Goal: Task Accomplishment & Management: Complete application form

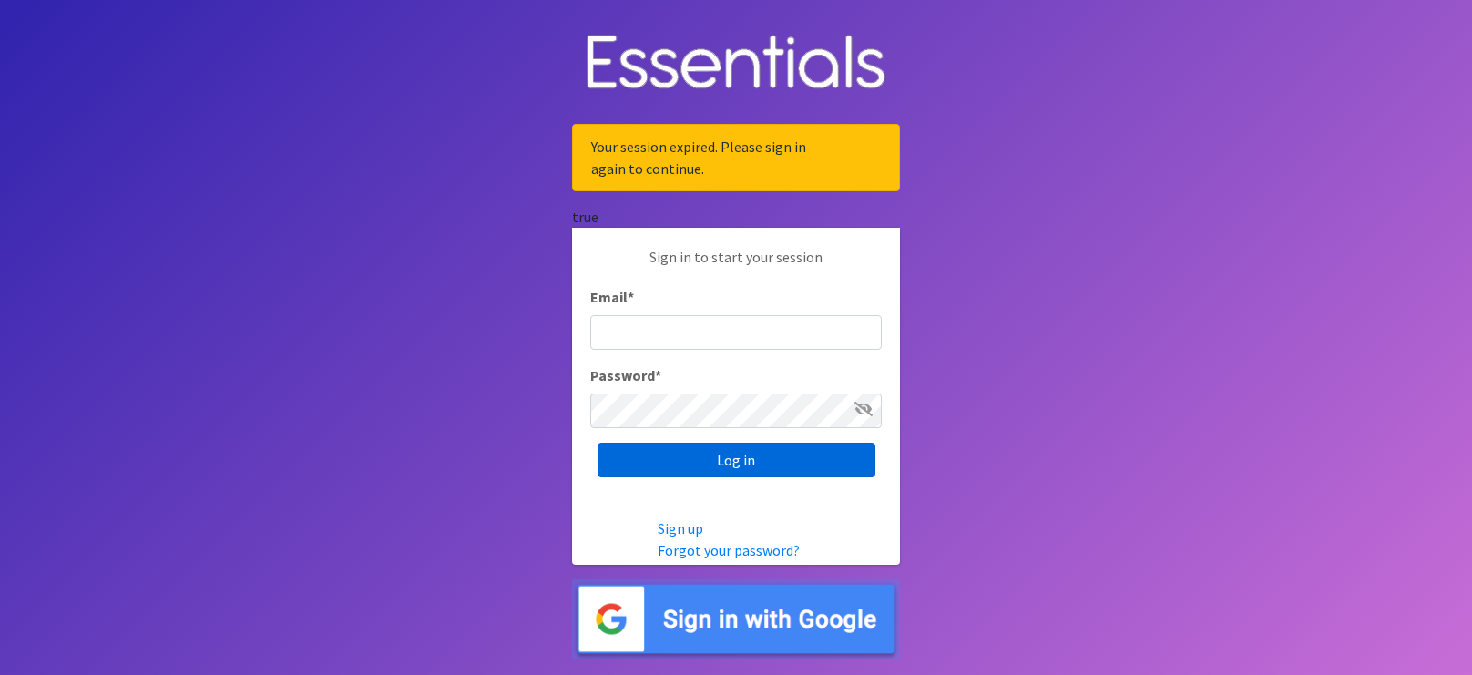
type input "[EMAIL_ADDRESS][DOMAIN_NAME]"
click at [749, 467] on input "Log in" at bounding box center [736, 460] width 278 height 35
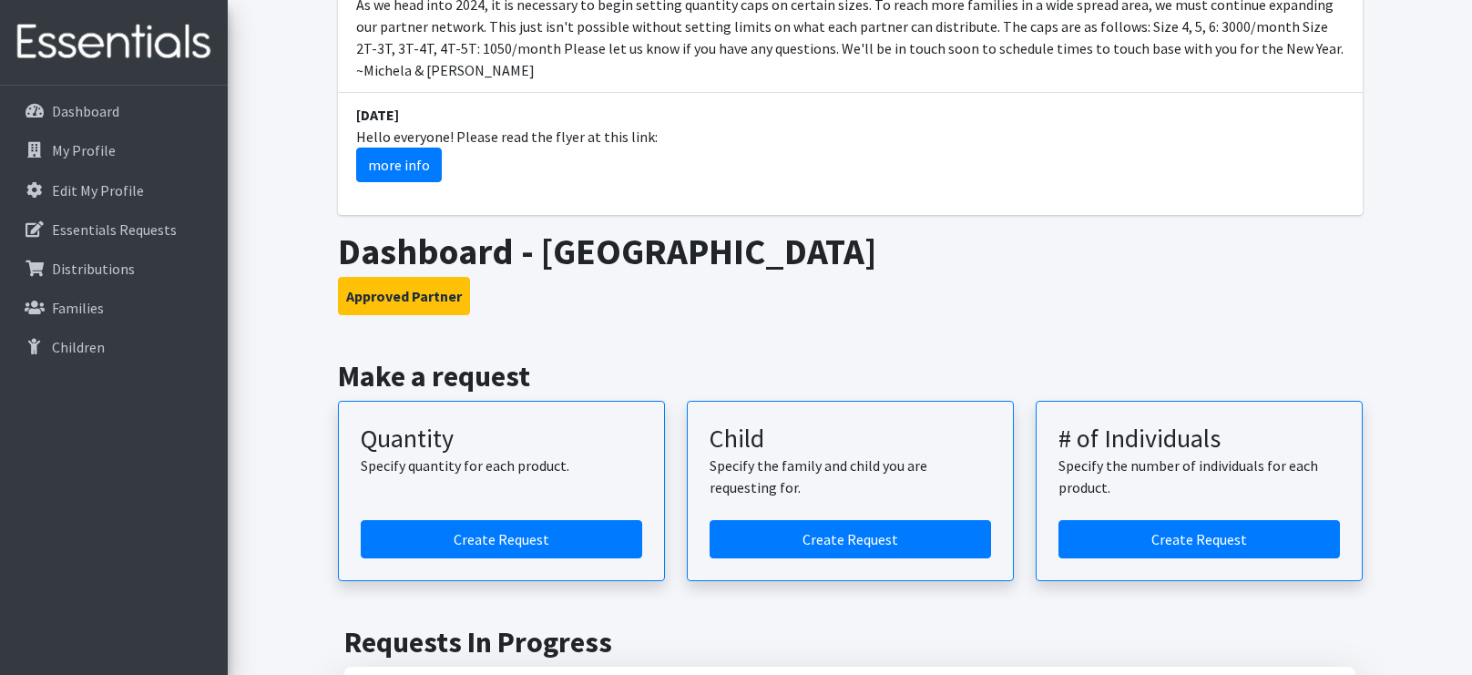
scroll to position [760, 0]
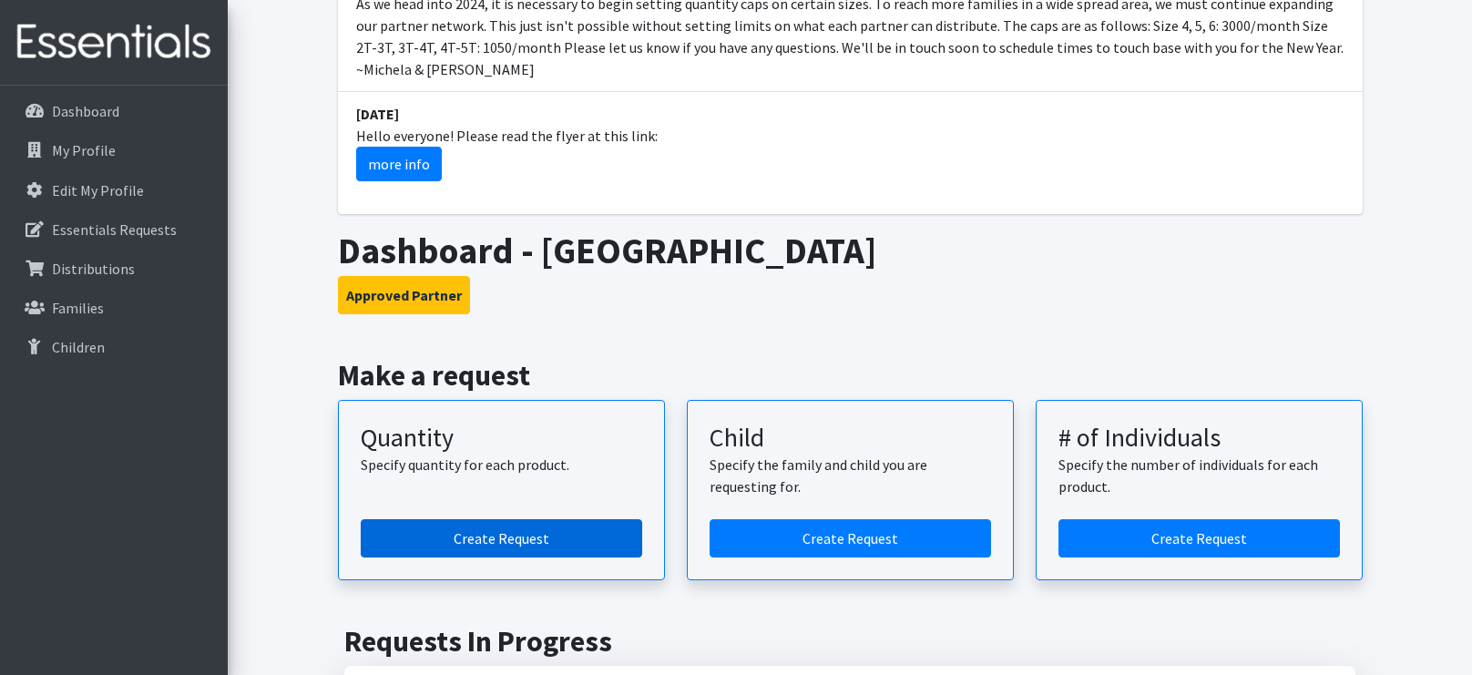
click at [432, 519] on link "Create Request" at bounding box center [501, 538] width 281 height 38
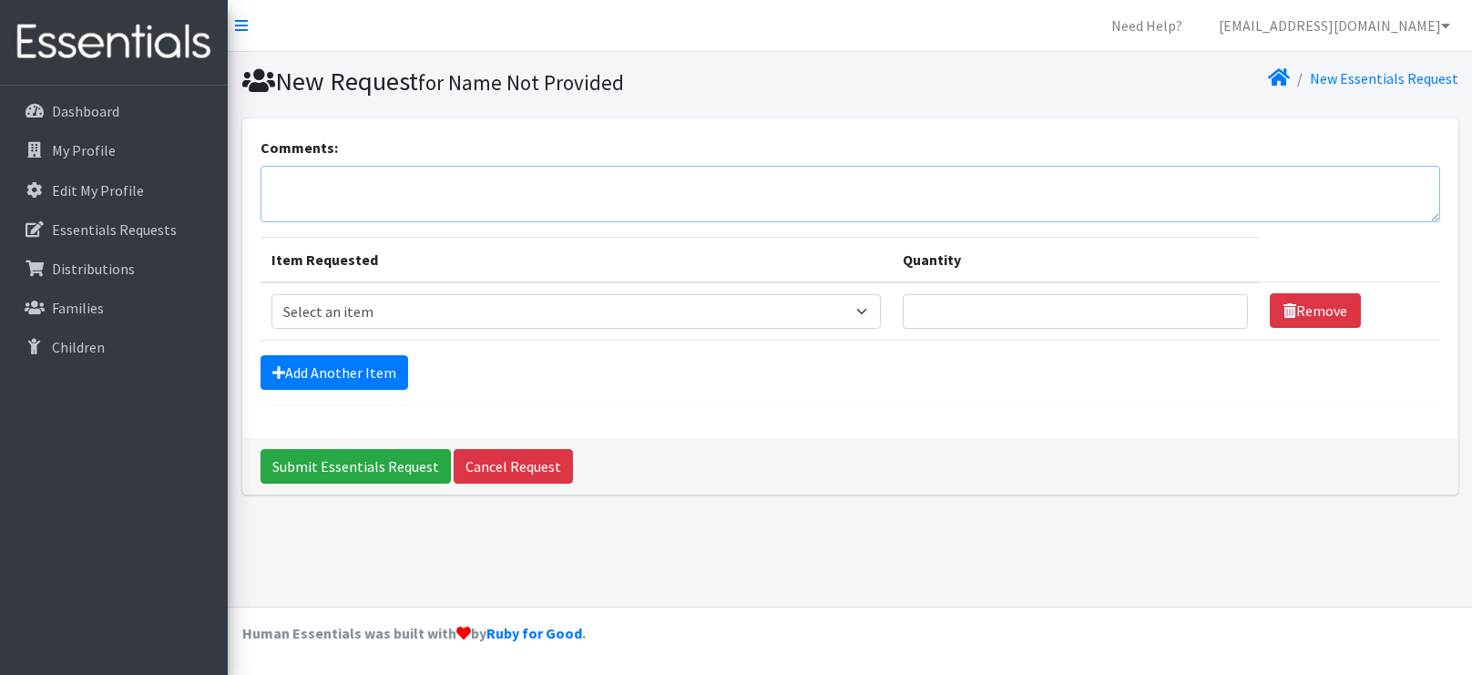
click at [357, 189] on textarea "Comments:" at bounding box center [849, 194] width 1179 height 56
click at [415, 183] on textarea "SNCC [PERSON_NAME] 10am" at bounding box center [849, 194] width 1179 height 56
type textarea "SNCC [DATE] [PERSON_NAME] 10am"
click at [302, 379] on link "Add Another Item" at bounding box center [334, 372] width 148 height 35
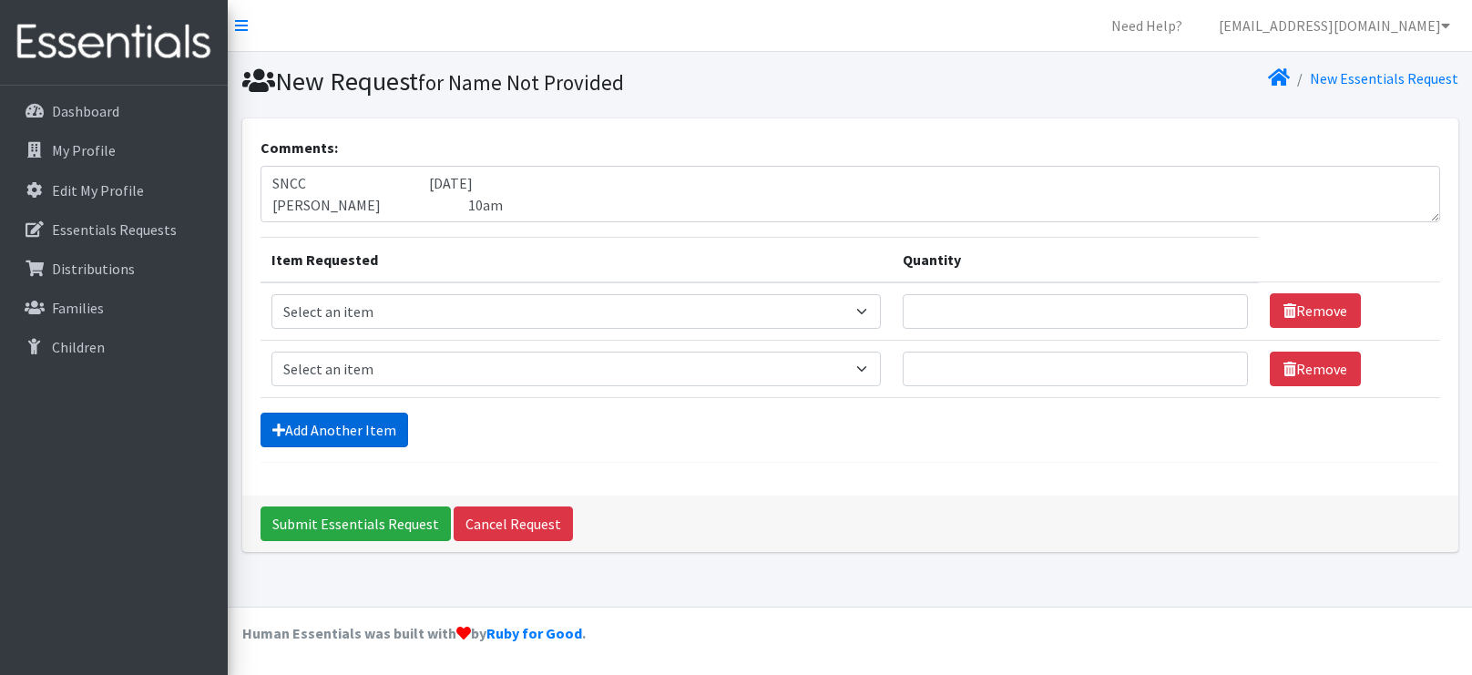
click at [302, 434] on link "Add Another Item" at bounding box center [334, 430] width 148 height 35
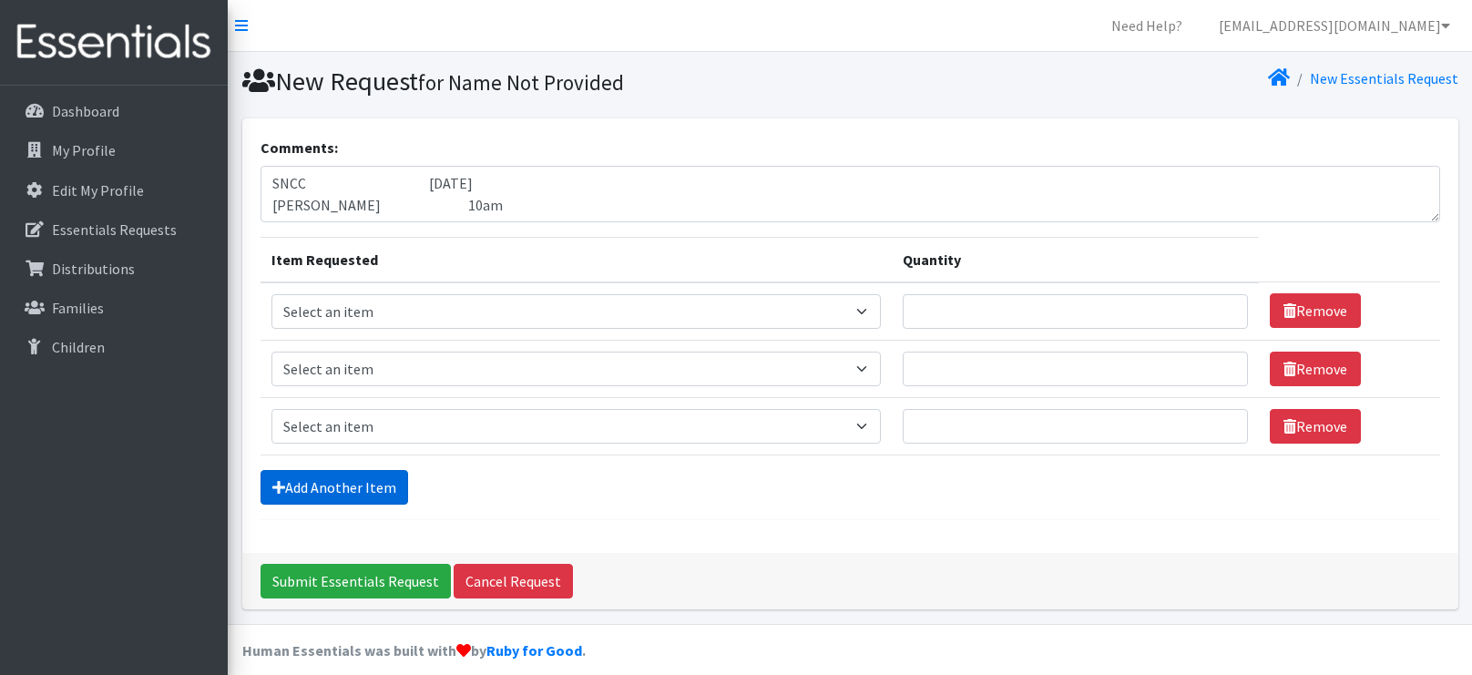
scroll to position [15, 0]
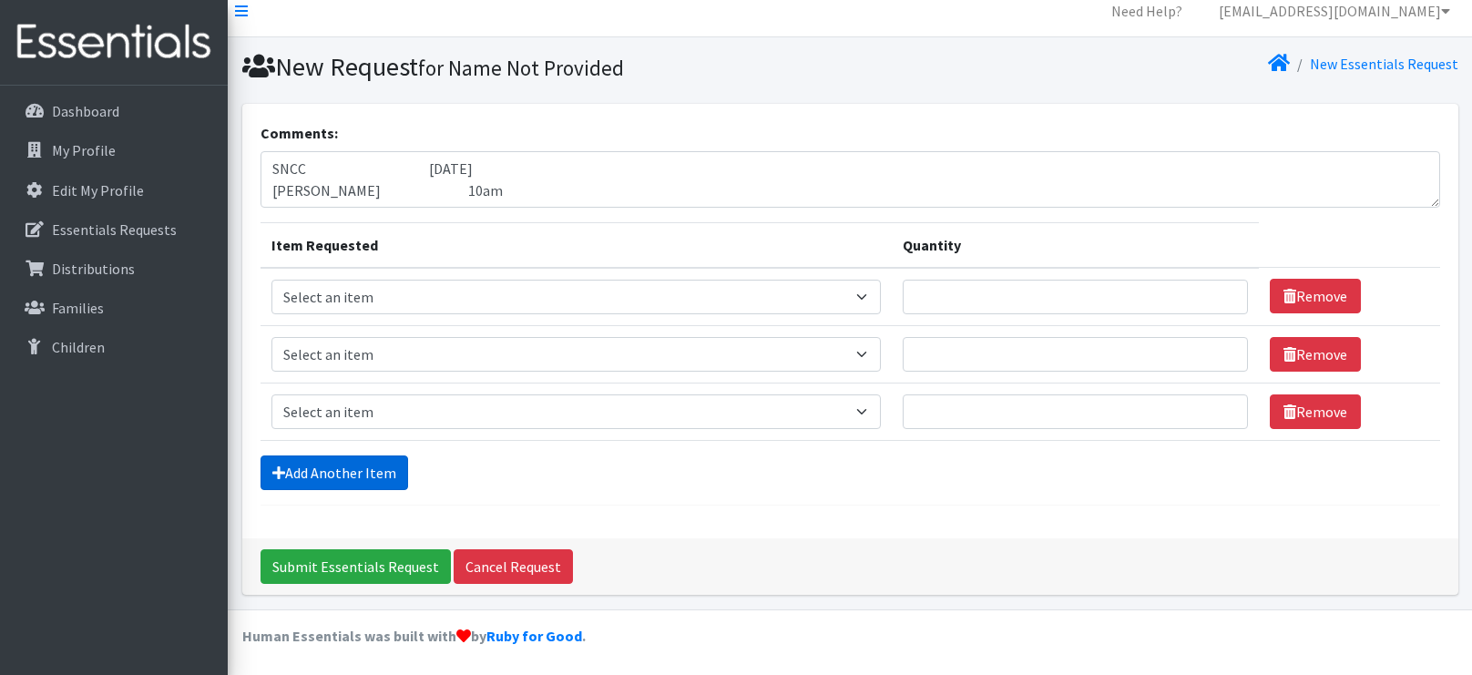
click at [313, 469] on link "Add Another Item" at bounding box center [334, 472] width 148 height 35
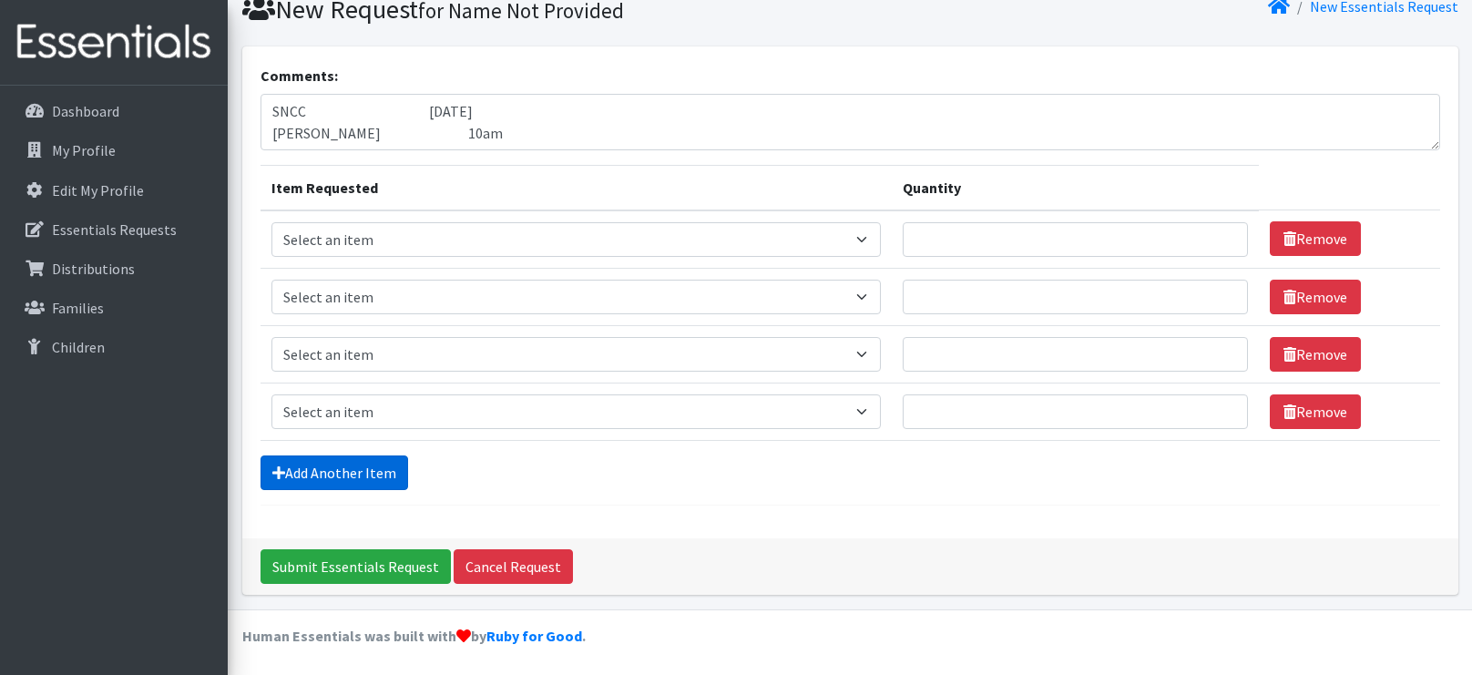
click at [313, 469] on link "Add Another Item" at bounding box center [334, 472] width 148 height 35
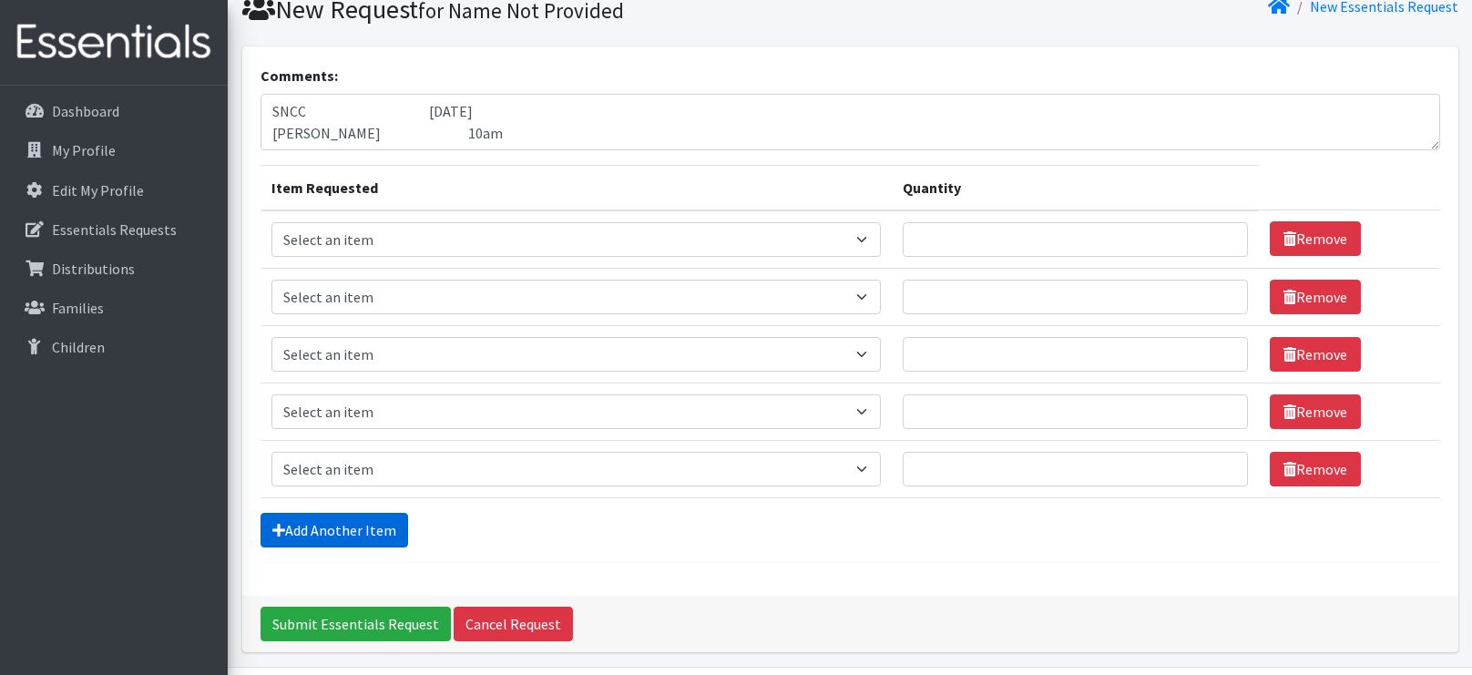
scroll to position [129, 0]
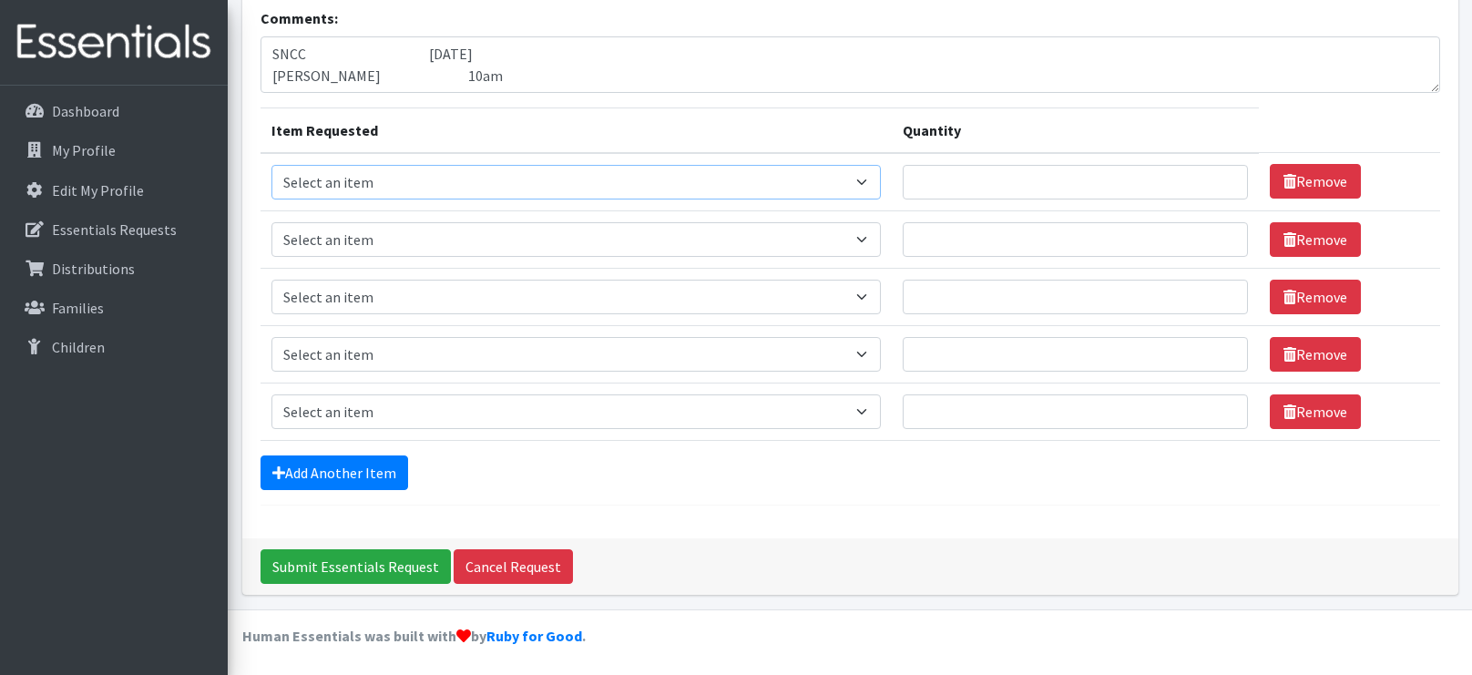
click at [506, 180] on select "Select an item 2T3T(30/child) 3T4T(30/child) 4T5T(30/child) Cloth Diaper Kit (s…" at bounding box center [576, 182] width 610 height 35
select select "966"
click at [271, 165] on select "Select an item 2T3T(30/child) 3T4T(30/child) 4T5T(30/child) Cloth Diaper Kit (s…" at bounding box center [576, 182] width 610 height 35
click at [491, 248] on select "Select an item 2T3T(30/child) 3T4T(30/child) 4T5T(30/child) Cloth Diaper Kit (s…" at bounding box center [576, 239] width 610 height 35
select select "964"
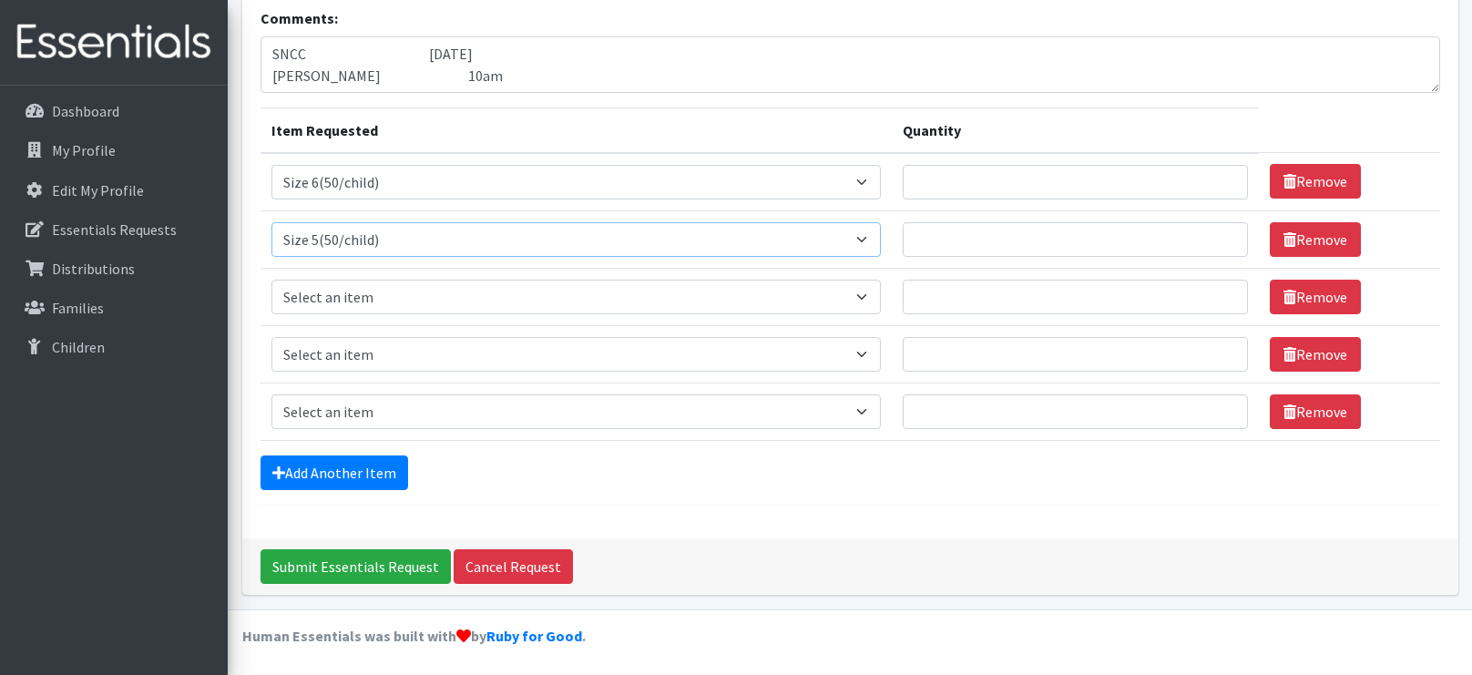
click at [271, 222] on select "Select an item 2T3T(30/child) 3T4T(30/child) 4T5T(30/child) Cloth Diaper Kit (s…" at bounding box center [576, 239] width 610 height 35
click at [558, 539] on div "Submit Essentials Request Cancel Request" at bounding box center [850, 566] width 1216 height 56
click at [392, 304] on select "Select an item 2T3T(30/child) 3T4T(30/child) 4T5T(30/child) Cloth Diaper Kit (s…" at bounding box center [576, 297] width 610 height 35
select select "963"
click at [271, 280] on select "Select an item 2T3T(30/child) 3T4T(30/child) 4T5T(30/child) Cloth Diaper Kit (s…" at bounding box center [576, 297] width 610 height 35
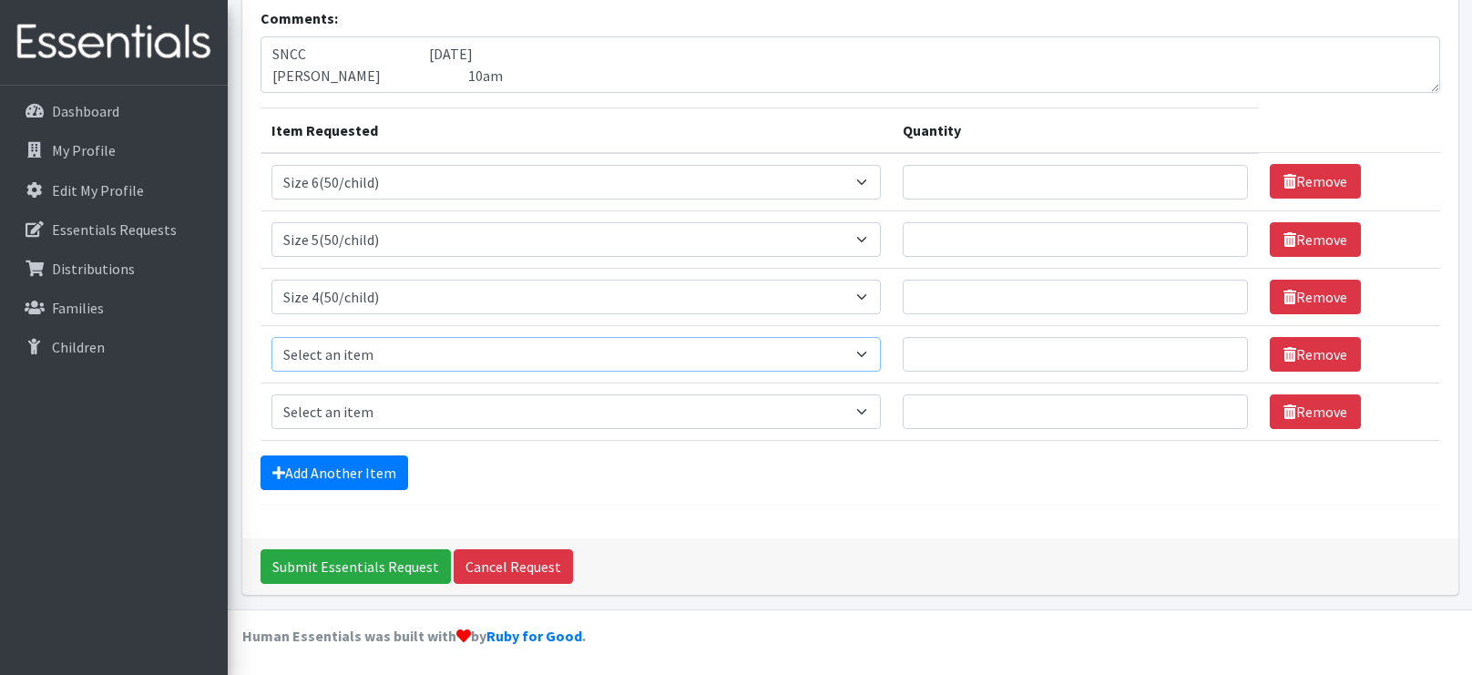
click at [328, 352] on select "Select an item 2T3T(30/child) 3T4T(30/child) 4T5T(30/child) Cloth Diaper Kit (s…" at bounding box center [576, 354] width 610 height 35
select select "954"
click at [271, 337] on select "Select an item 2T3T(30/child) 3T4T(30/child) 4T5T(30/child) Cloth Diaper Kit (s…" at bounding box center [576, 354] width 610 height 35
click at [346, 396] on select "Select an item 2T3T(30/child) 3T4T(30/child) 4T5T(30/child) Cloth Diaper Kit (s…" at bounding box center [576, 411] width 610 height 35
select select "953"
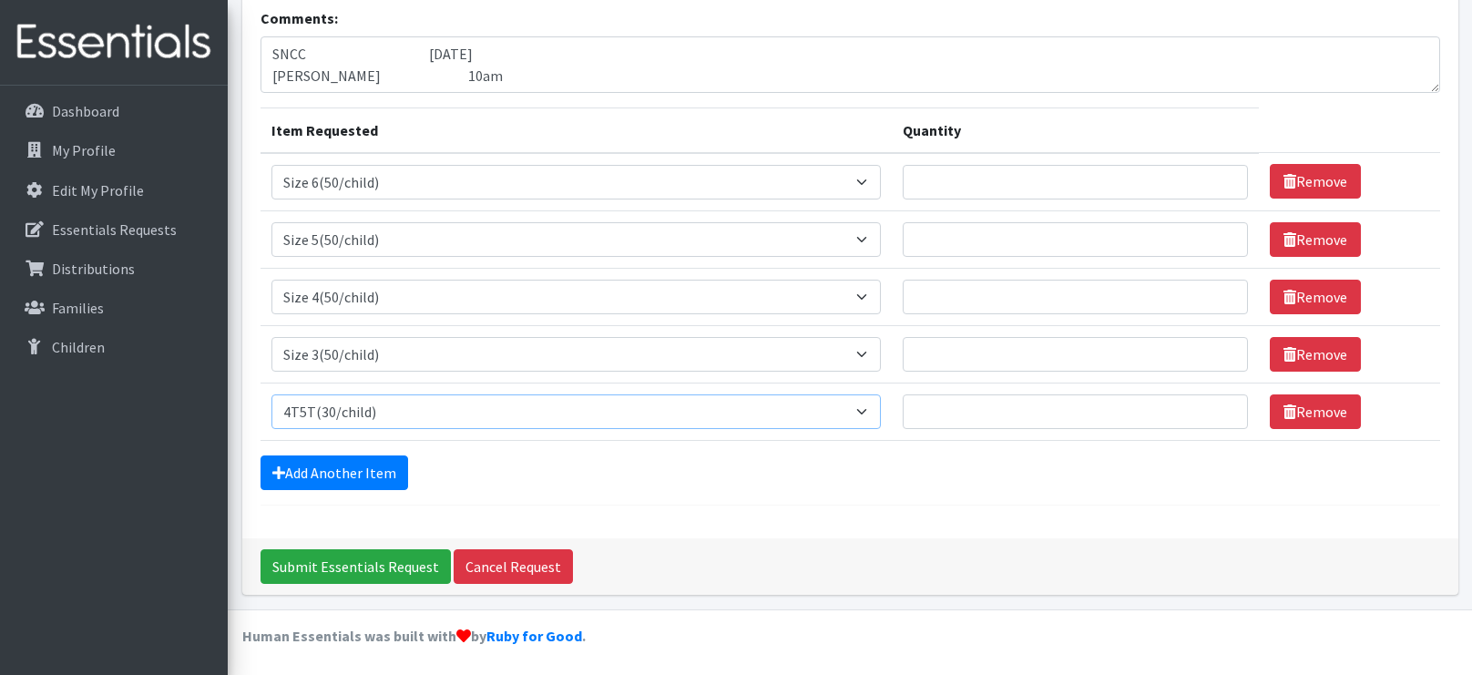
click at [271, 394] on select "Select an item 2T3T(30/child) 3T4T(30/child) 4T5T(30/child) Cloth Diaper Kit (s…" at bounding box center [576, 411] width 610 height 35
click at [329, 480] on link "Add Another Item" at bounding box center [334, 472] width 148 height 35
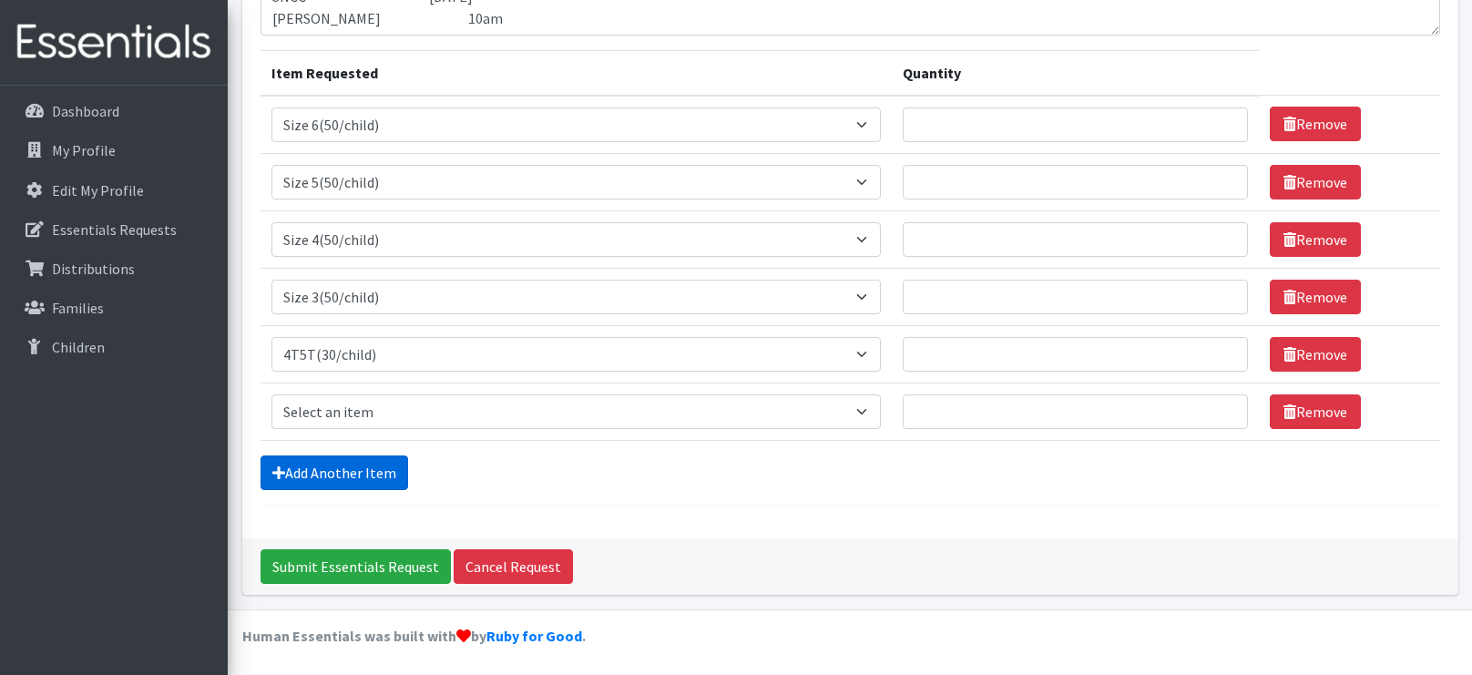
click at [330, 482] on link "Add Another Item" at bounding box center [334, 472] width 148 height 35
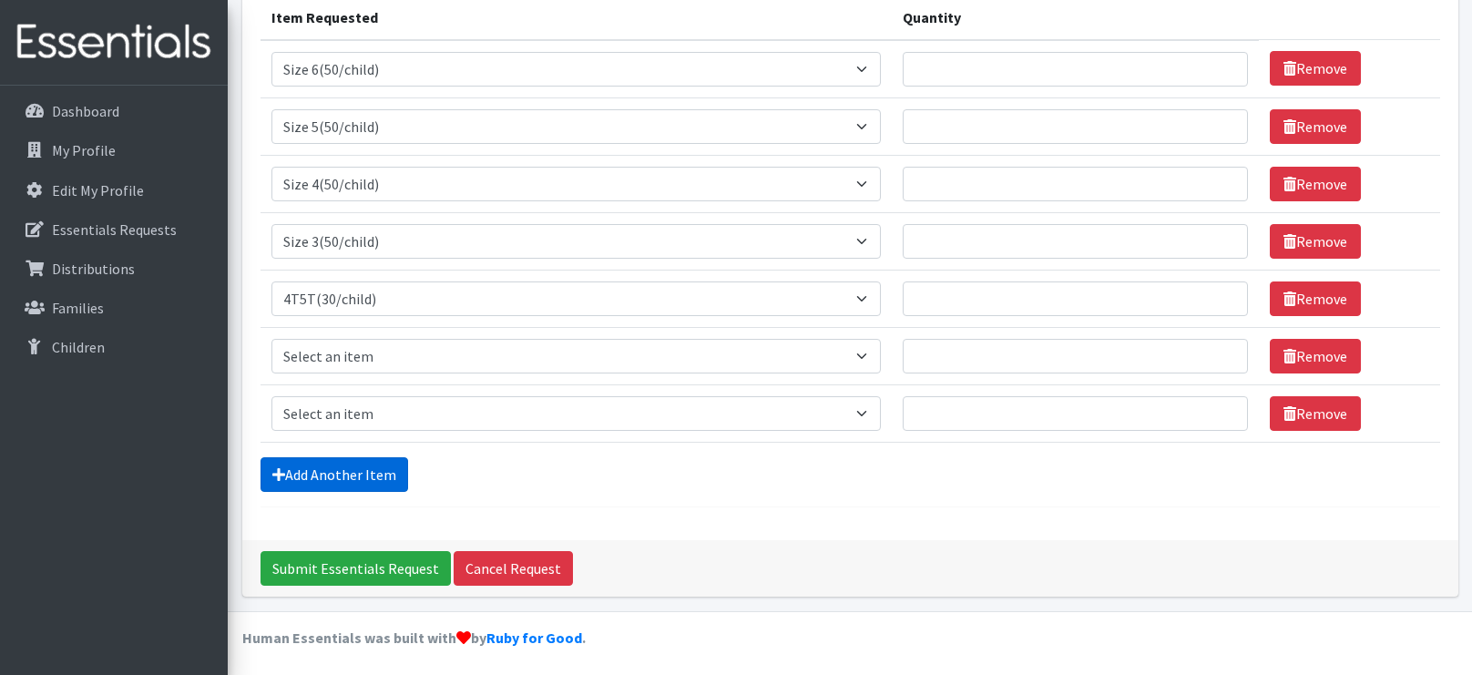
scroll to position [243, 0]
click at [330, 357] on select "Select an item 2T3T(30/child) 3T4T(30/child) 4T5T(30/child) Cloth Diaper Kit (s…" at bounding box center [576, 355] width 610 height 35
select select "941"
click at [271, 338] on select "Select an item 2T3T(30/child) 3T4T(30/child) 4T5T(30/child) Cloth Diaper Kit (s…" at bounding box center [576, 355] width 610 height 35
click at [357, 403] on select "Select an item 2T3T(30/child) 3T4T(30/child) 4T5T(30/child) Cloth Diaper Kit (s…" at bounding box center [576, 412] width 610 height 35
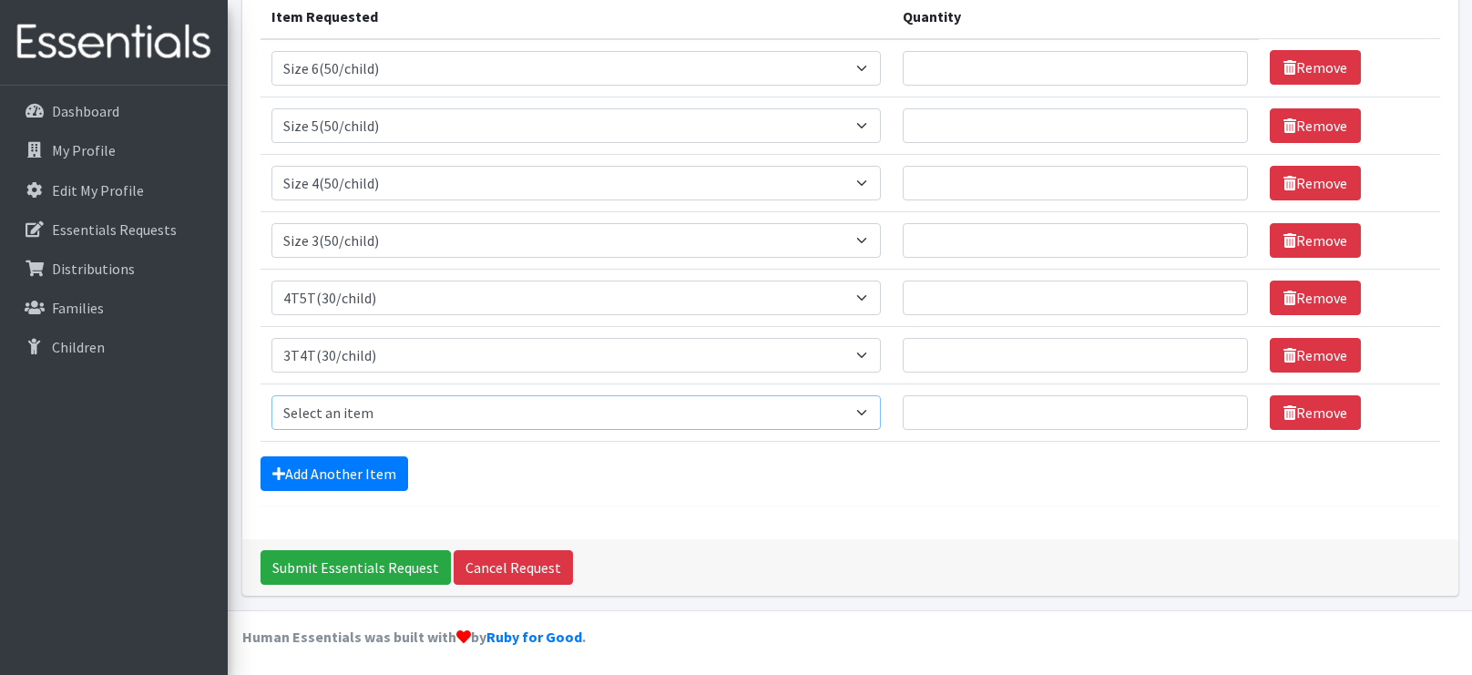
select select "939"
click at [271, 395] on select "Select an item 2T3T(30/child) 3T4T(30/child) 4T5T(30/child) Cloth Diaper Kit (s…" at bounding box center [576, 412] width 610 height 35
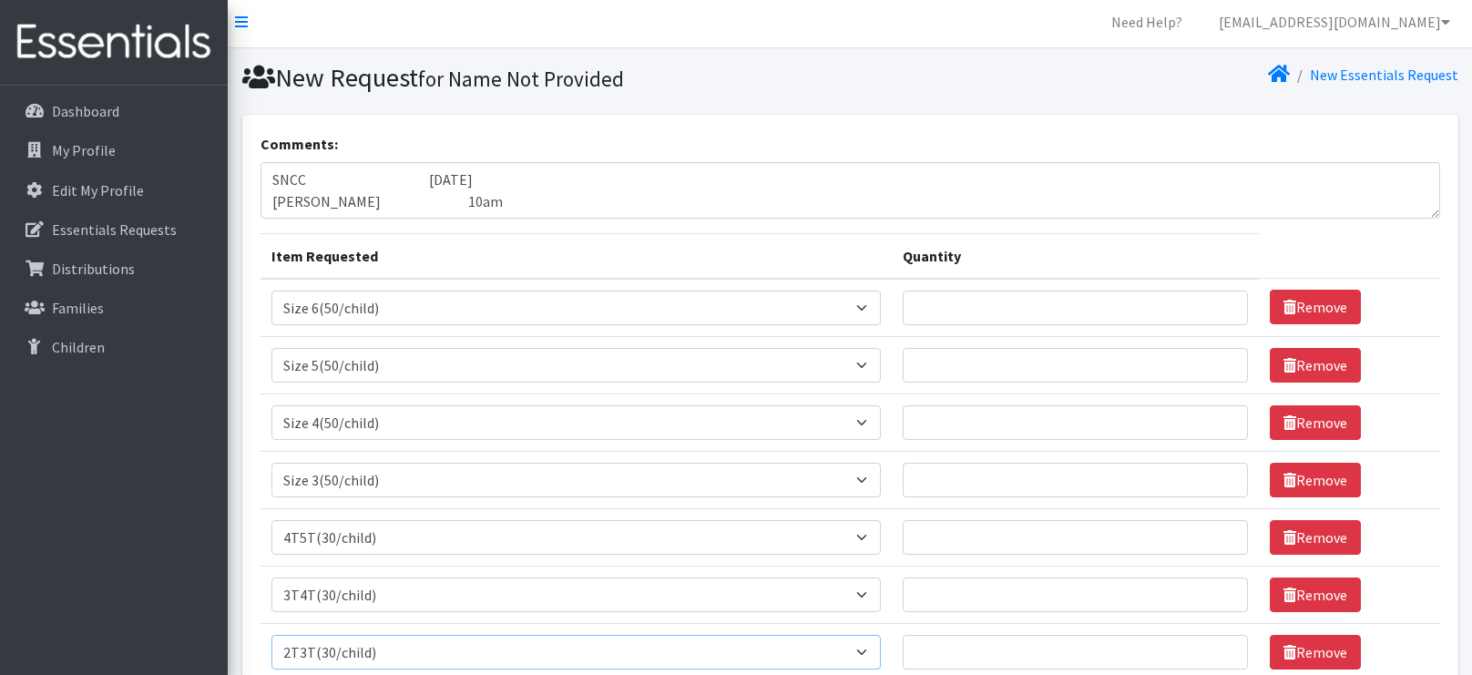
scroll to position [0, 0]
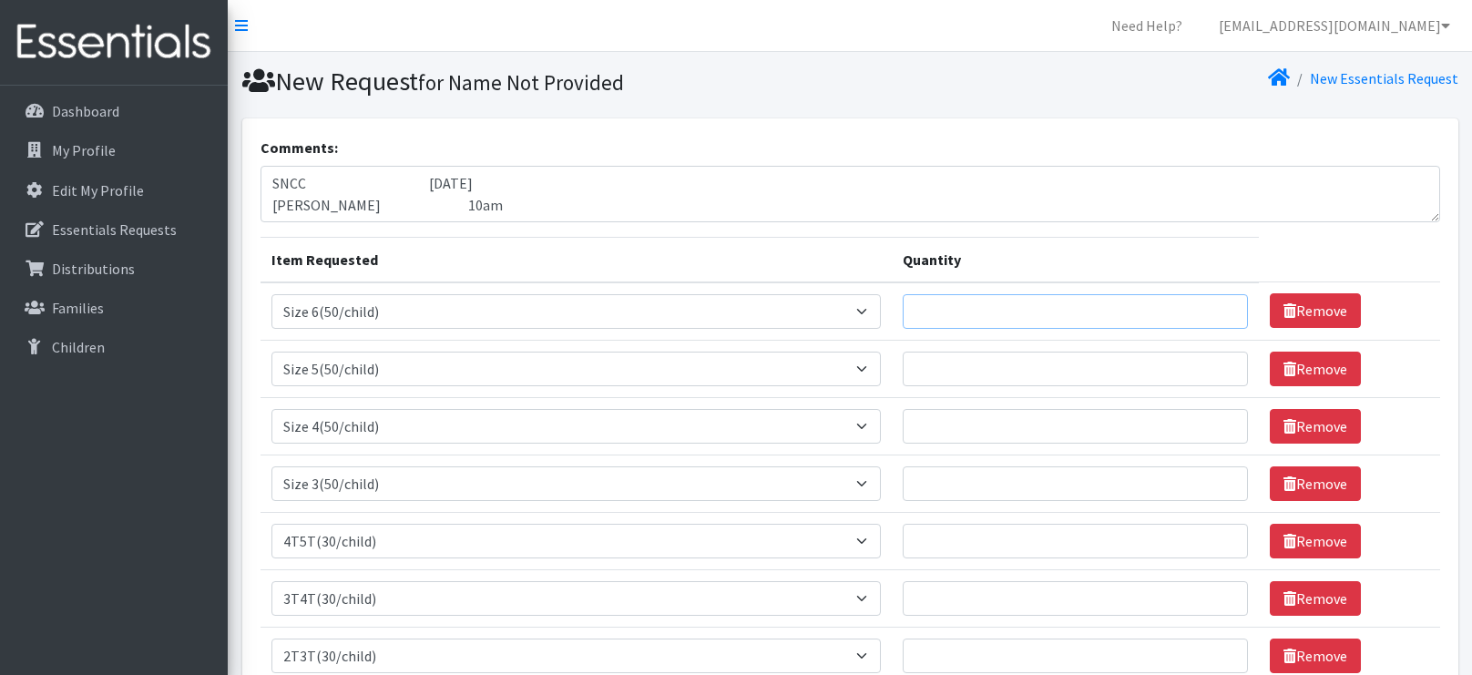
click at [944, 313] on input "Quantity" at bounding box center [1075, 311] width 344 height 35
type input "800"
click at [939, 367] on input "Quantity" at bounding box center [1075, 369] width 344 height 35
type input "800"
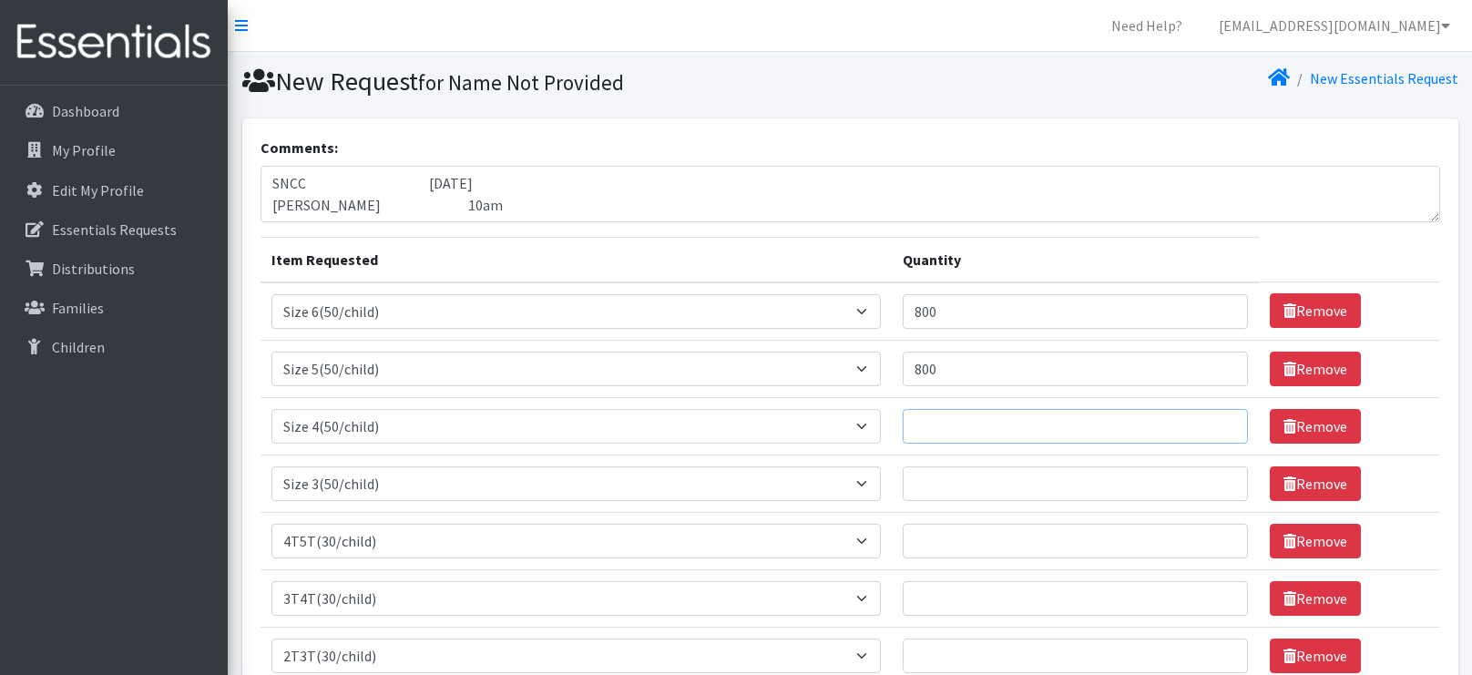
click at [936, 421] on input "Quantity" at bounding box center [1075, 426] width 344 height 35
type input "800"
click at [991, 495] on input "Quantity" at bounding box center [1075, 483] width 344 height 35
type input "500"
click at [971, 542] on input "Quantity" at bounding box center [1075, 541] width 344 height 35
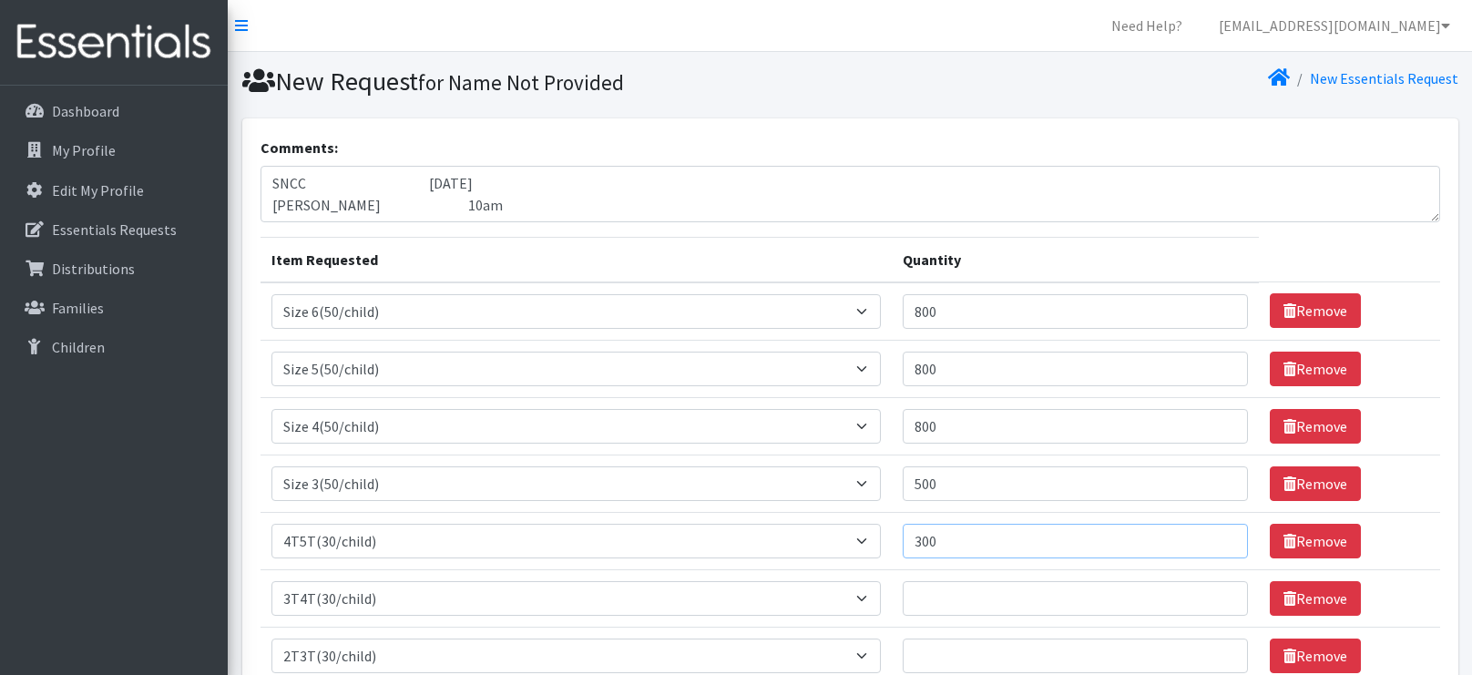
type input "300"
click at [970, 587] on input "Quantity" at bounding box center [1075, 598] width 344 height 35
type input "300"
click at [940, 658] on input "Quantity" at bounding box center [1075, 655] width 344 height 35
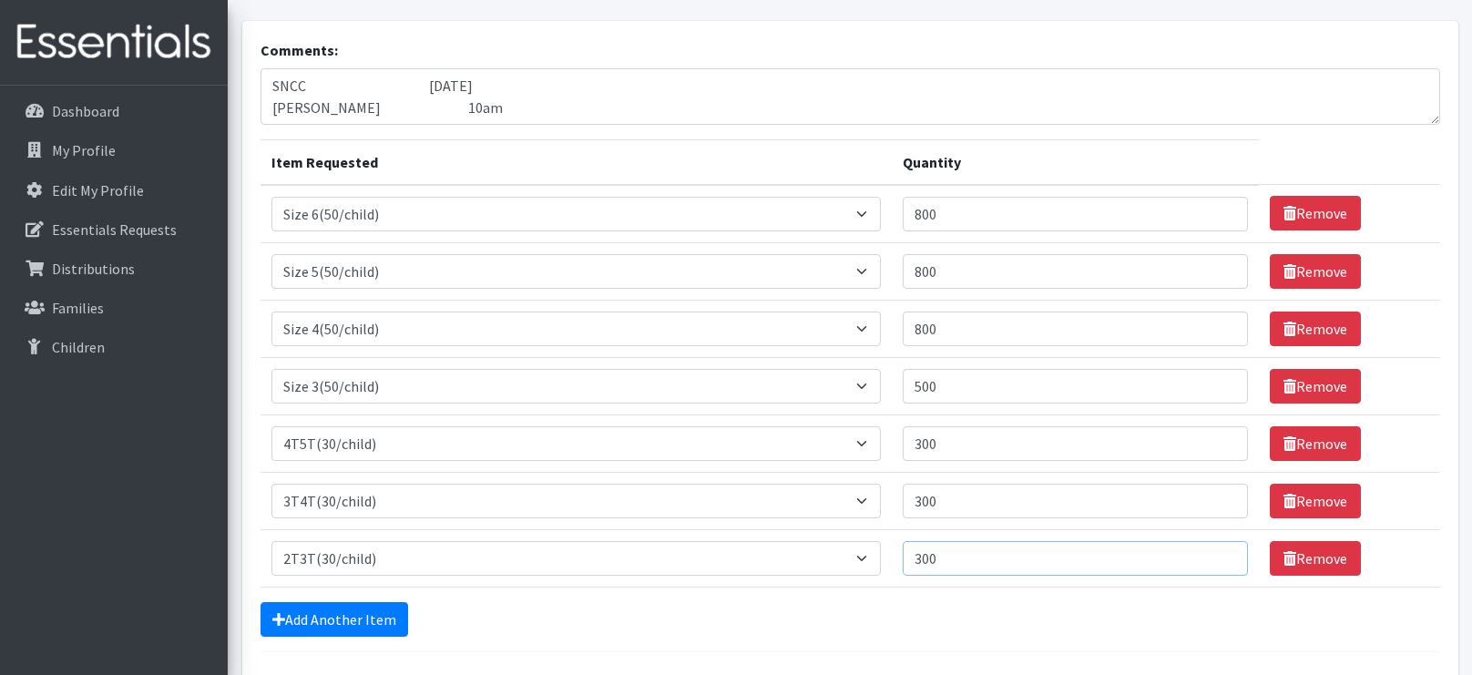
scroll to position [101, 0]
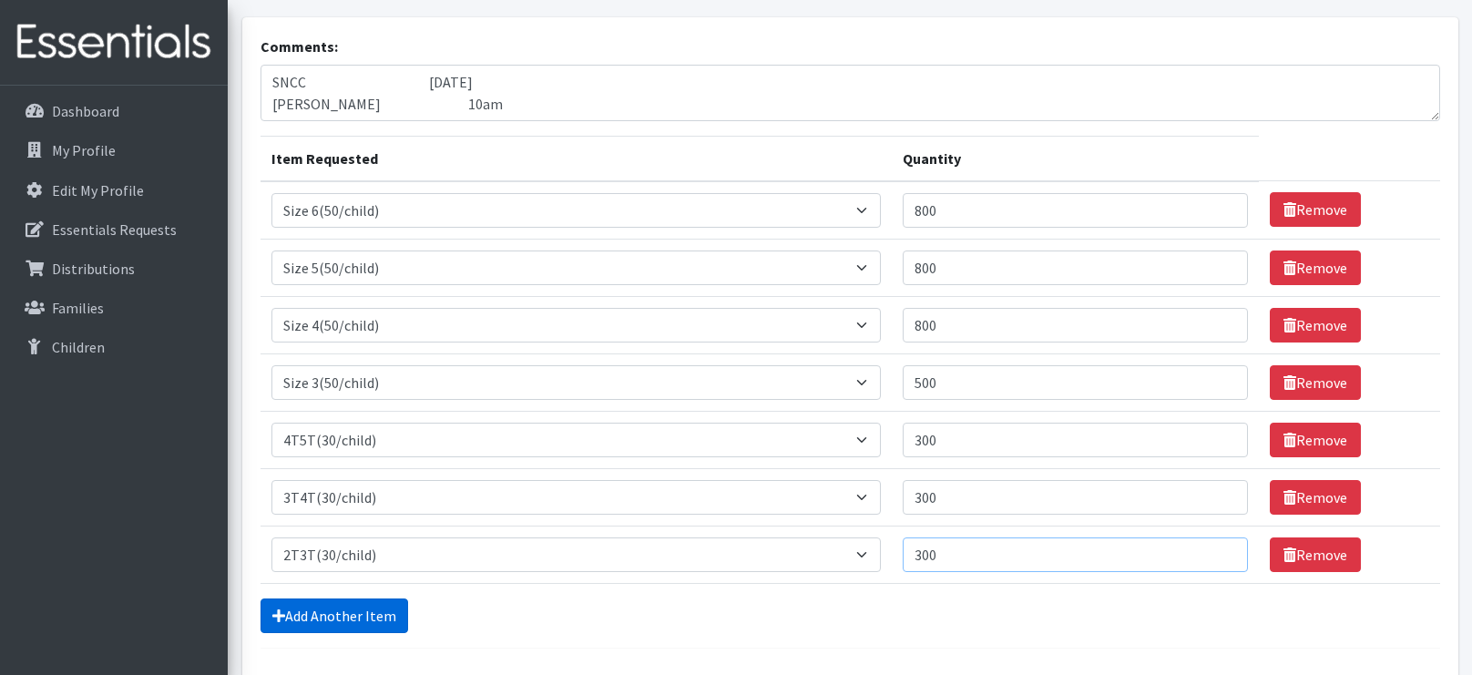
type input "300"
click at [296, 621] on link "Add Another Item" at bounding box center [334, 615] width 148 height 35
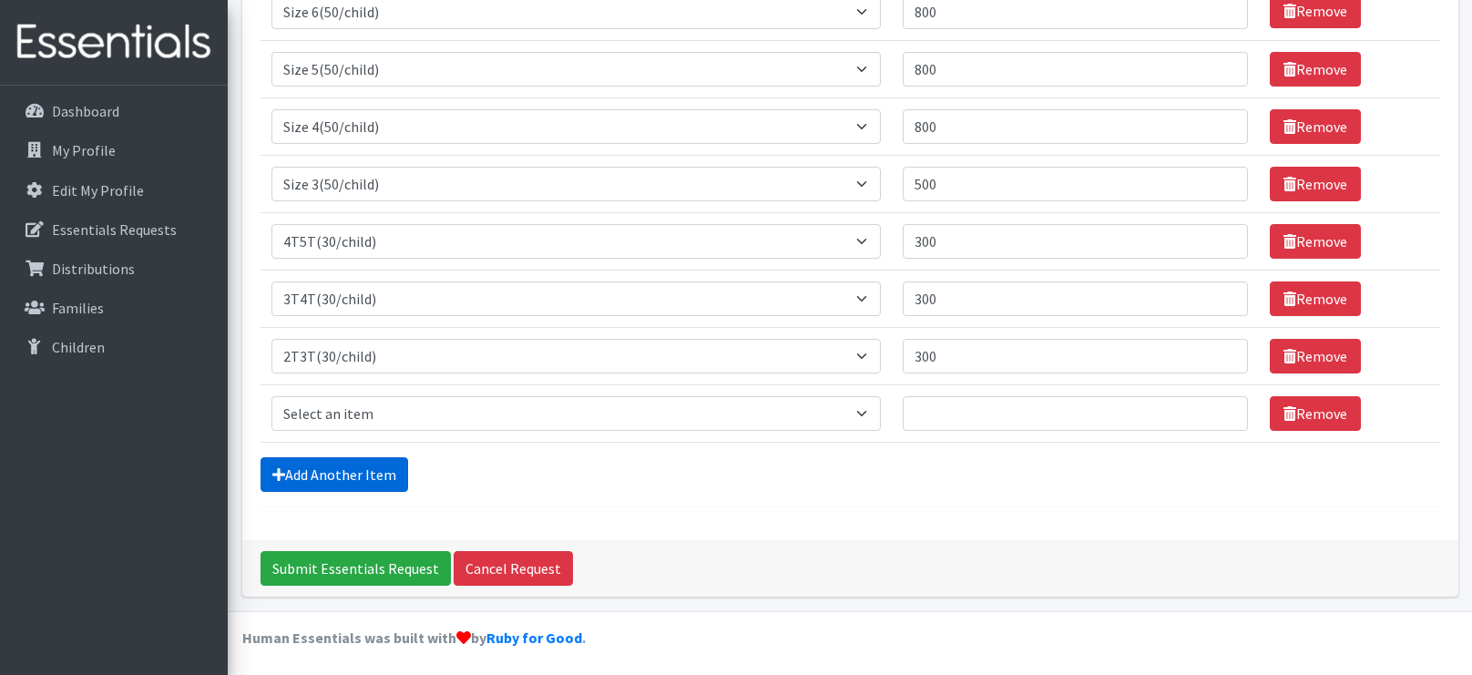
scroll to position [301, 0]
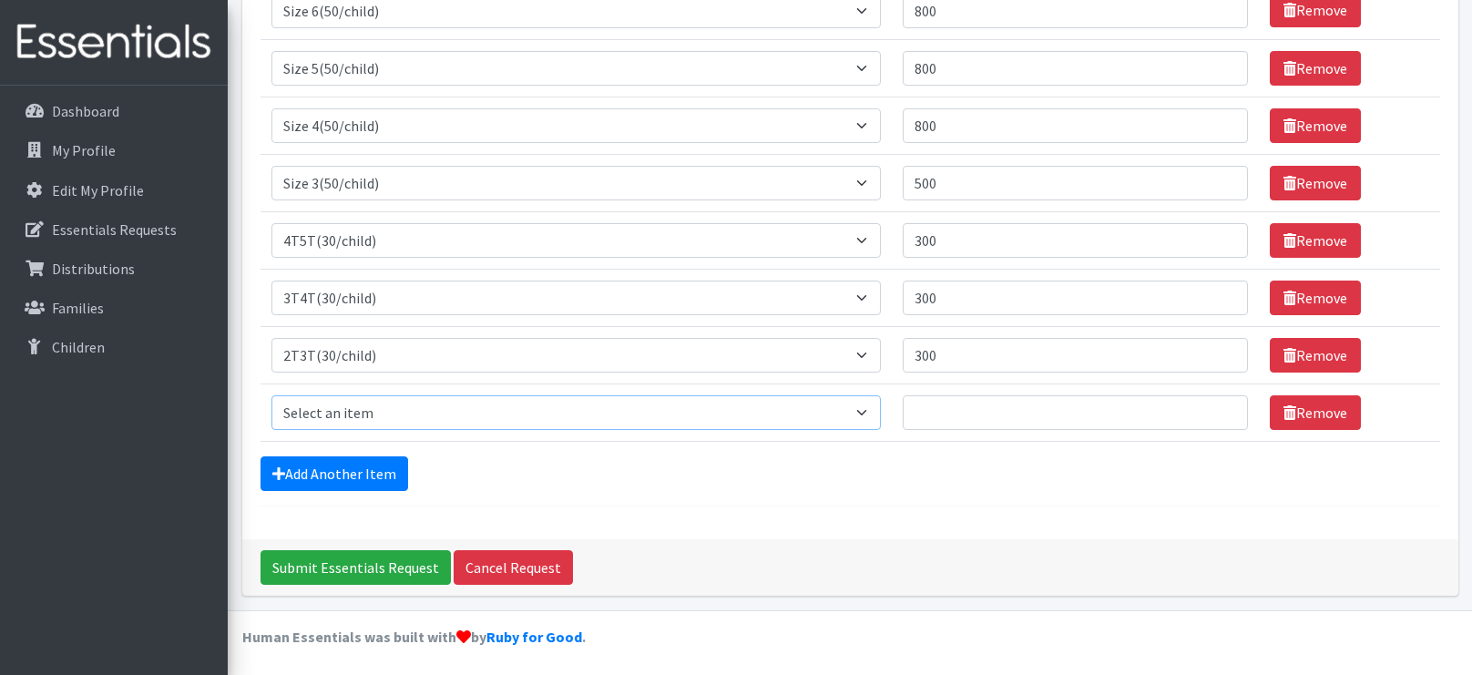
click at [383, 420] on select "Select an item 2T3T(30/child) 3T4T(30/child) 4T5T(30/child) Cloth Diaper Kit (s…" at bounding box center [576, 412] width 610 height 35
click at [884, 512] on div "Comments: SNCC [DATE] [PERSON_NAME] 10am Item Requested Quantity Item Requested…" at bounding box center [850, 178] width 1216 height 721
click at [1322, 407] on link "Remove" at bounding box center [1315, 412] width 91 height 35
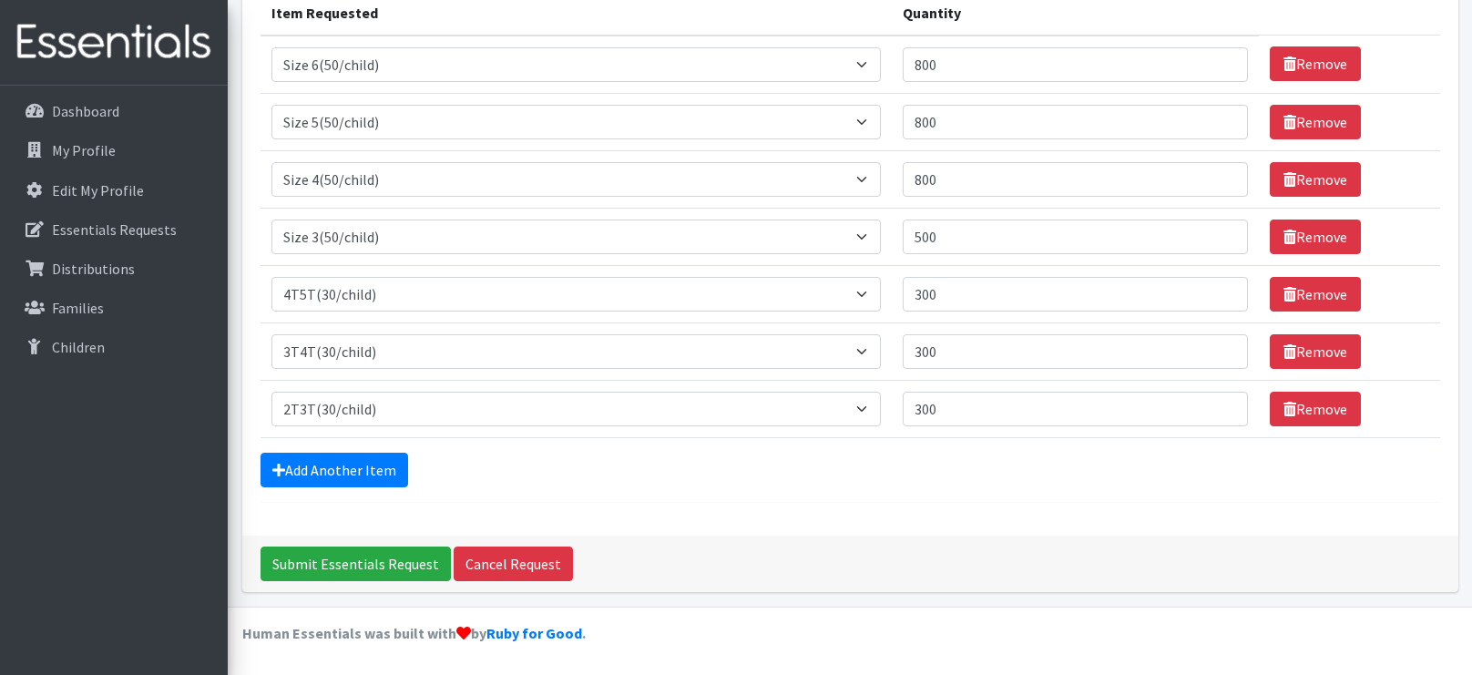
scroll to position [243, 0]
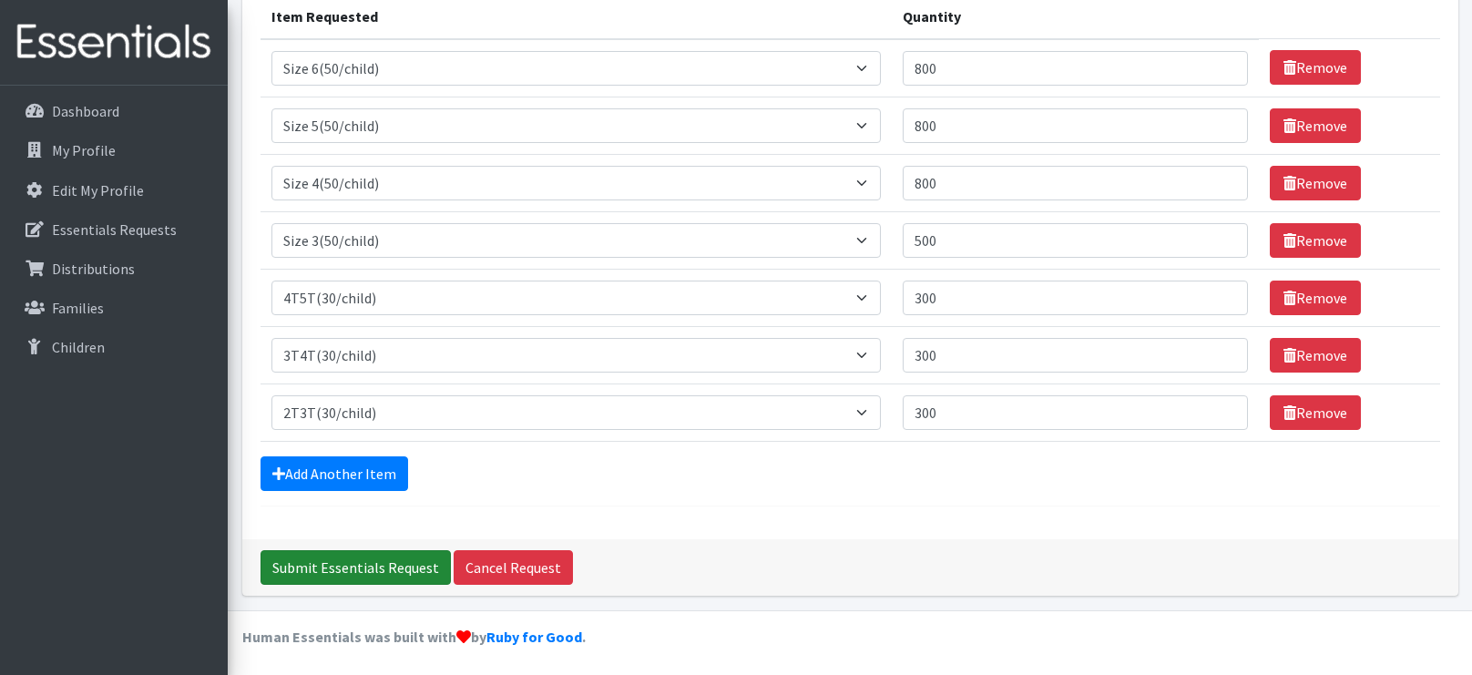
click at [300, 556] on input "Submit Essentials Request" at bounding box center [355, 567] width 190 height 35
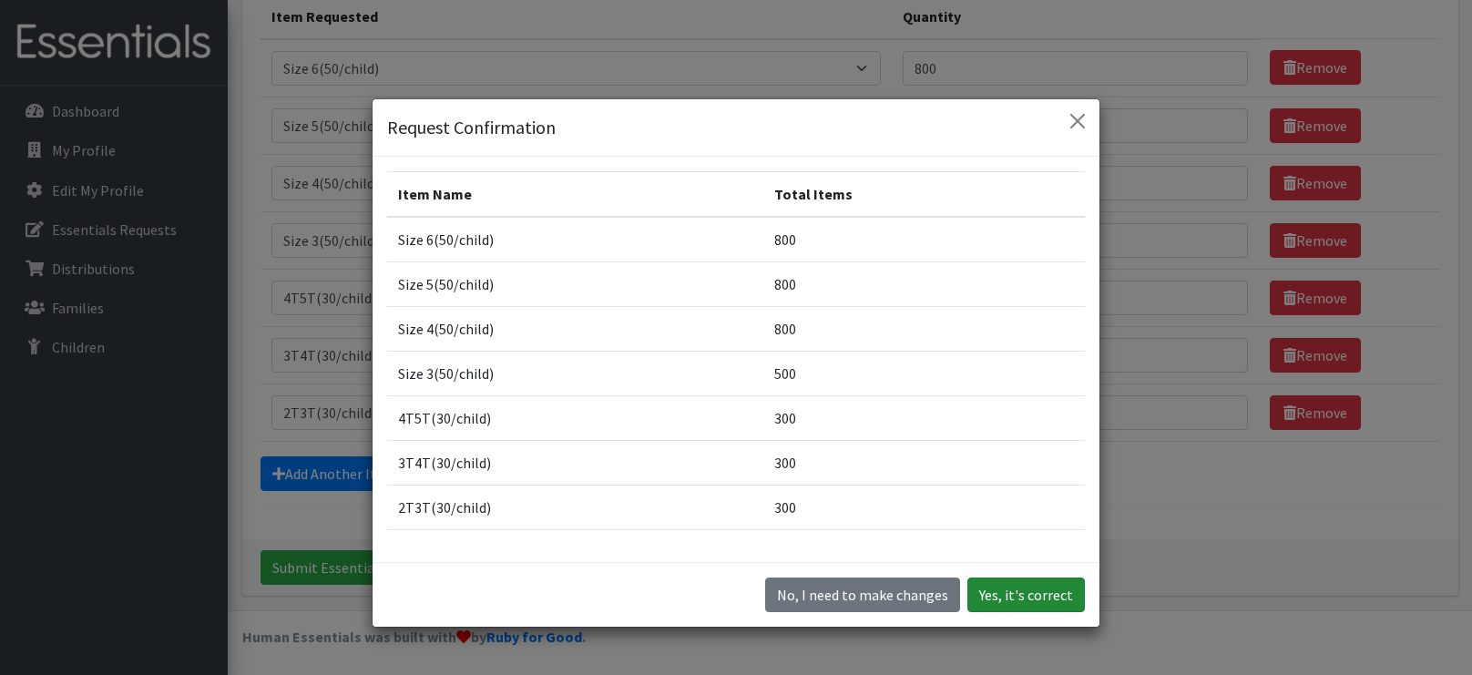
click at [1014, 590] on button "Yes, it's correct" at bounding box center [1025, 594] width 117 height 35
